Goal: Find specific page/section: Find specific page/section

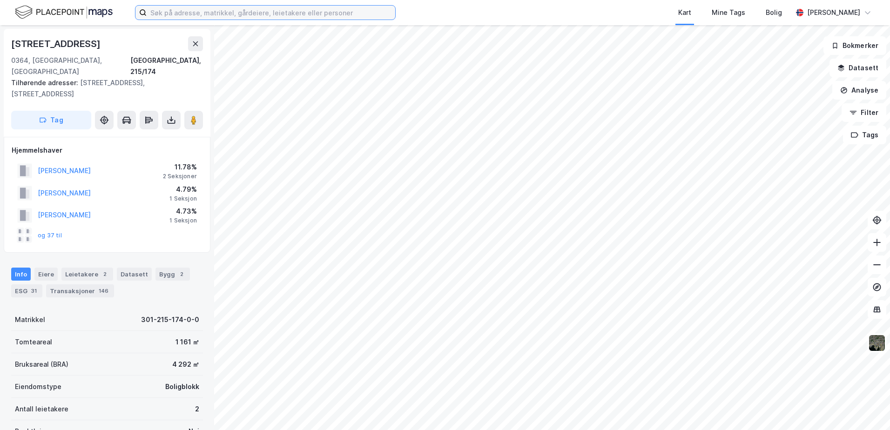
click at [389, 8] on input at bounding box center [271, 13] width 249 height 14
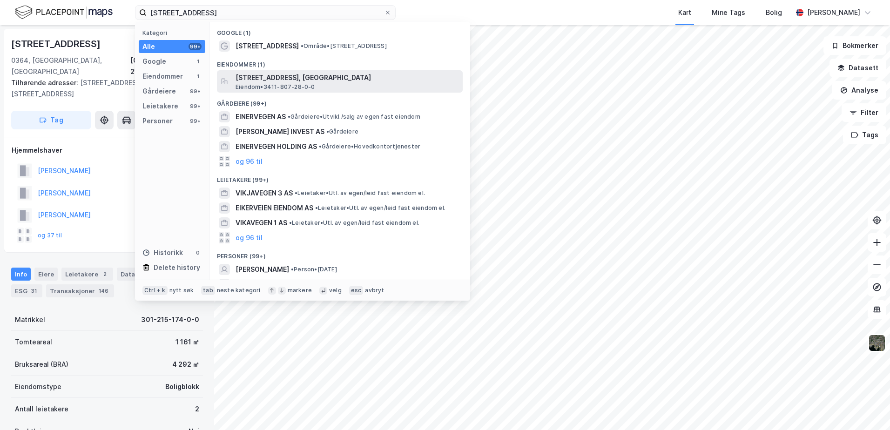
click at [346, 82] on span "[STREET_ADDRESS], [GEOGRAPHIC_DATA]" at bounding box center [348, 77] width 224 height 11
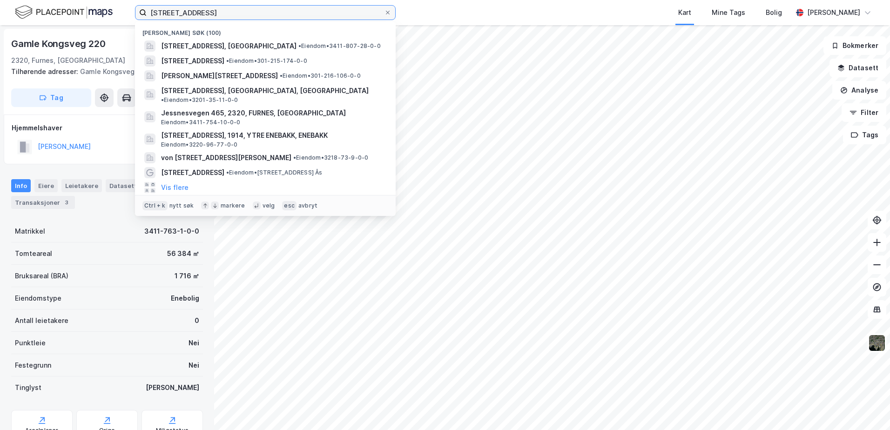
drag, startPoint x: 211, startPoint y: 10, endPoint x: 94, endPoint y: 15, distance: 117.0
click at [94, 15] on div "Vikervegen 127 Nylige søk (100) Vikervegen 127, 2320, FURNES, [GEOGRAPHIC_DATA]…" at bounding box center [445, 12] width 890 height 25
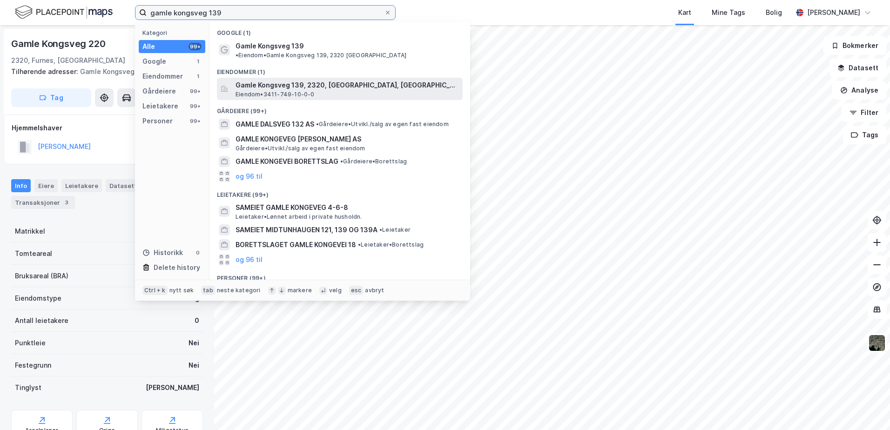
type input "gamle kongsveg 139"
click at [263, 81] on span "Gamle Kongsveg 139, 2320, [GEOGRAPHIC_DATA], [GEOGRAPHIC_DATA]" at bounding box center [348, 85] width 224 height 11
